Goal: Task Accomplishment & Management: Use online tool/utility

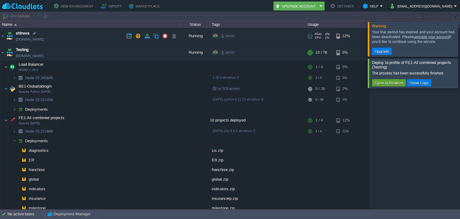
click at [93, 36] on td "shinova [DOMAIN_NAME]" at bounding box center [90, 36] width 180 height 16
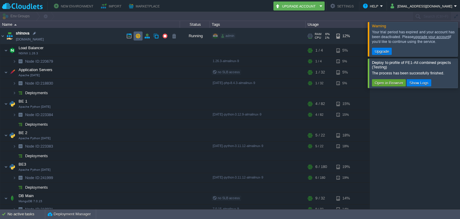
click at [135, 39] on td at bounding box center [138, 35] width 9 height 9
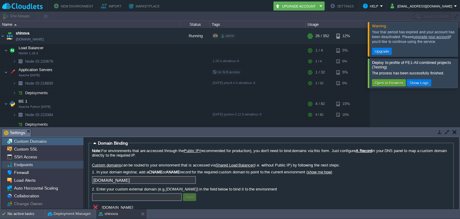
click at [40, 166] on div "Endpoints" at bounding box center [42, 165] width 82 height 8
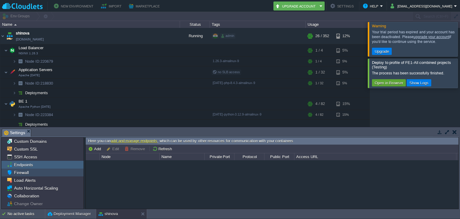
click at [47, 172] on div "Firewall" at bounding box center [42, 172] width 82 height 8
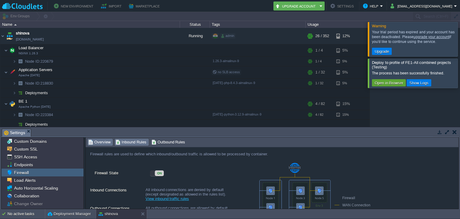
click at [128, 143] on span "Inbound Rules" at bounding box center [131, 142] width 31 height 7
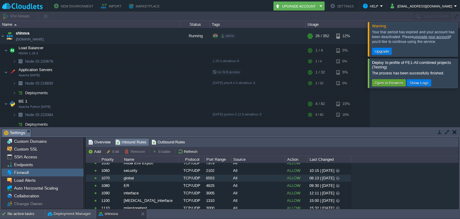
scroll to position [458, 0]
click at [193, 177] on div "TCP/UDP" at bounding box center [191, 178] width 25 height 7
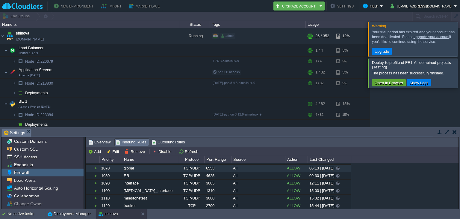
scroll to position [466, 0]
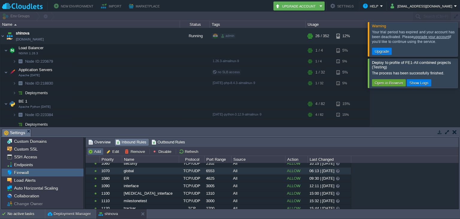
click at [103, 151] on td "Add" at bounding box center [95, 151] width 16 height 7
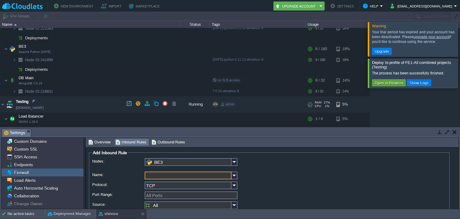
scroll to position [142, 0]
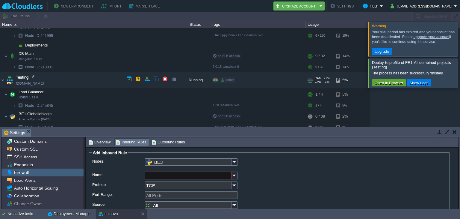
click at [83, 81] on td "Testing [DOMAIN_NAME]" at bounding box center [90, 80] width 180 height 16
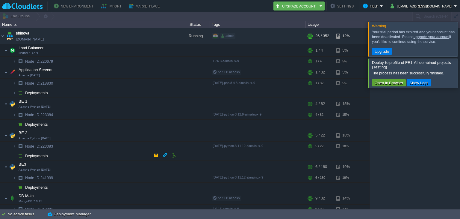
scroll to position [20, 0]
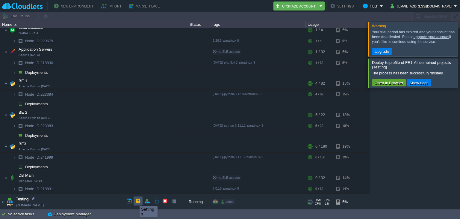
click at [135, 200] on button "button" at bounding box center [137, 200] width 5 height 5
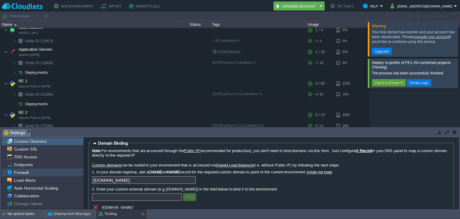
click at [32, 174] on div "Firewall" at bounding box center [42, 172] width 82 height 8
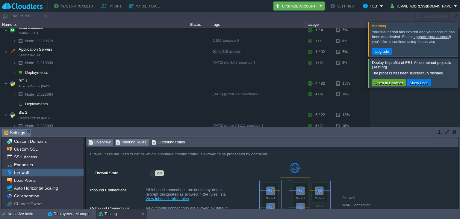
click at [132, 143] on span "Inbound Rules" at bounding box center [131, 142] width 31 height 7
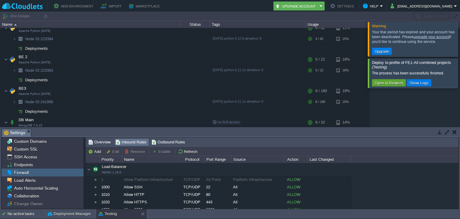
scroll to position [78, 0]
click at [96, 153] on button "Add" at bounding box center [95, 151] width 15 height 5
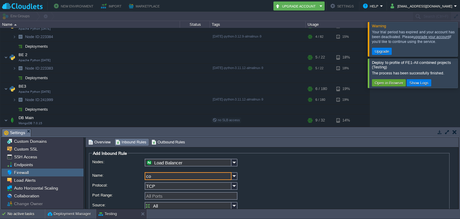
type input "c"
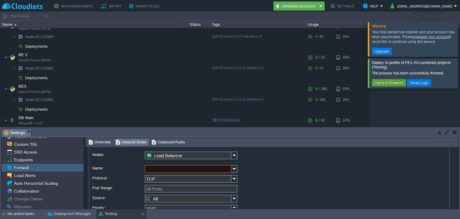
scroll to position [6, 0]
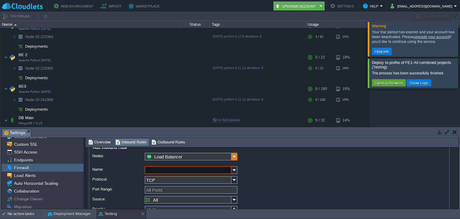
click at [234, 155] on img at bounding box center [234, 156] width 6 height 8
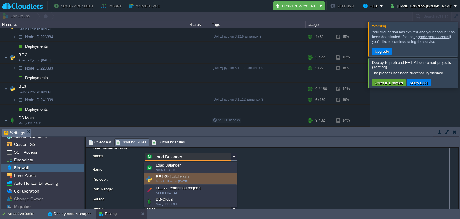
click at [222, 175] on div "BE1-Globallablogin Apache Python [DATE]" at bounding box center [190, 178] width 92 height 11
type input "BE1-Globallablogin"
type input "1220"
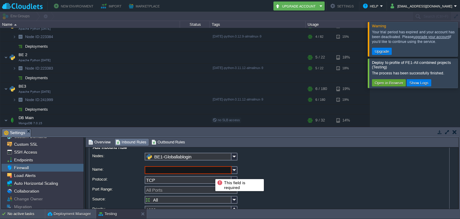
click at [211, 173] on input "Name:" at bounding box center [188, 170] width 87 height 8
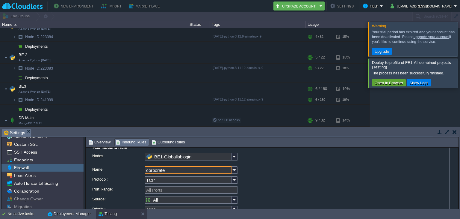
click at [181, 170] on input "corporate" at bounding box center [188, 170] width 87 height 8
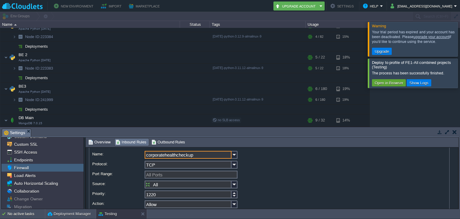
scroll to position [22, 0]
type input "corporatehealthcheckup"
click at [207, 173] on input "Port Range:" at bounding box center [191, 174] width 93 height 8
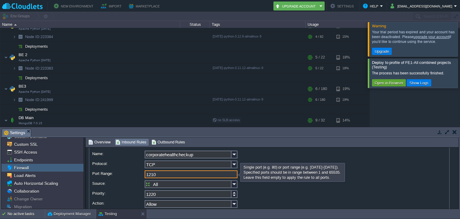
type input "1210"
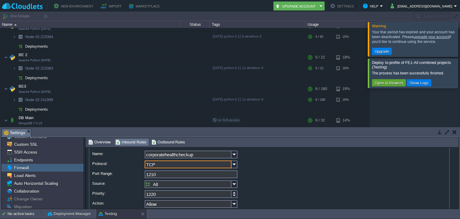
click at [231, 167] on input "TCP" at bounding box center [188, 164] width 87 height 8
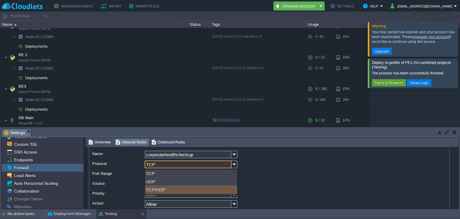
click at [204, 194] on div "TCP UDP TCP/UDP" at bounding box center [190, 182] width 93 height 26
click at [207, 190] on div "TCP/UDP" at bounding box center [191, 189] width 92 height 8
type input "TCP/UDP"
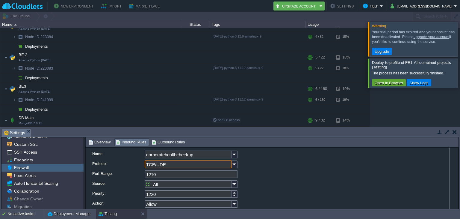
scroll to position [44, 0]
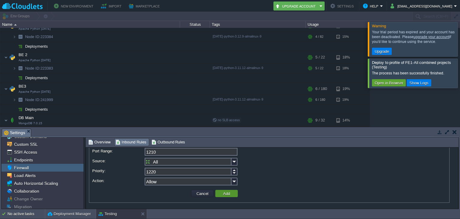
click at [229, 196] on td "Add" at bounding box center [226, 193] width 22 height 7
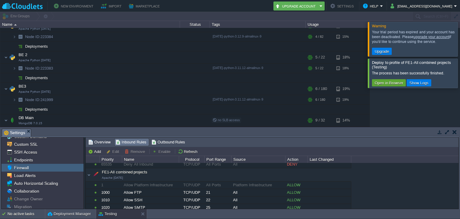
scroll to position [189, 0]
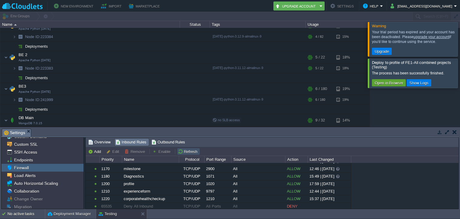
click at [178, 150] on button "Refresh" at bounding box center [188, 151] width 21 height 5
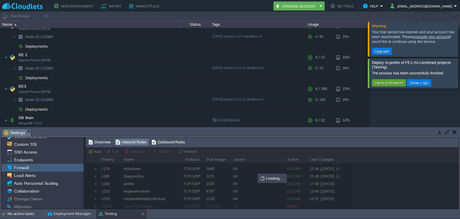
scroll to position [0, 0]
